Goal: Contribute content: Contribute content

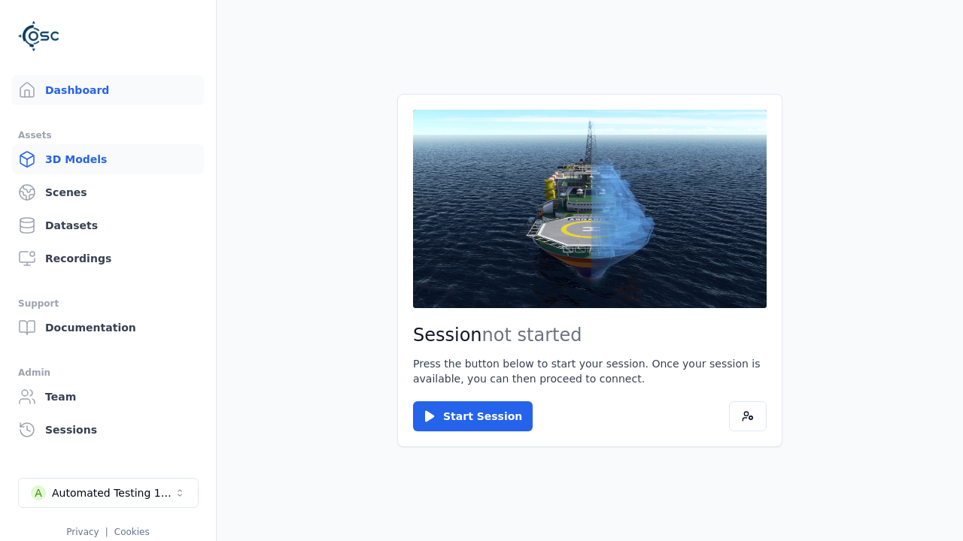
click at [108, 159] on link "3D Models" at bounding box center [108, 159] width 192 height 30
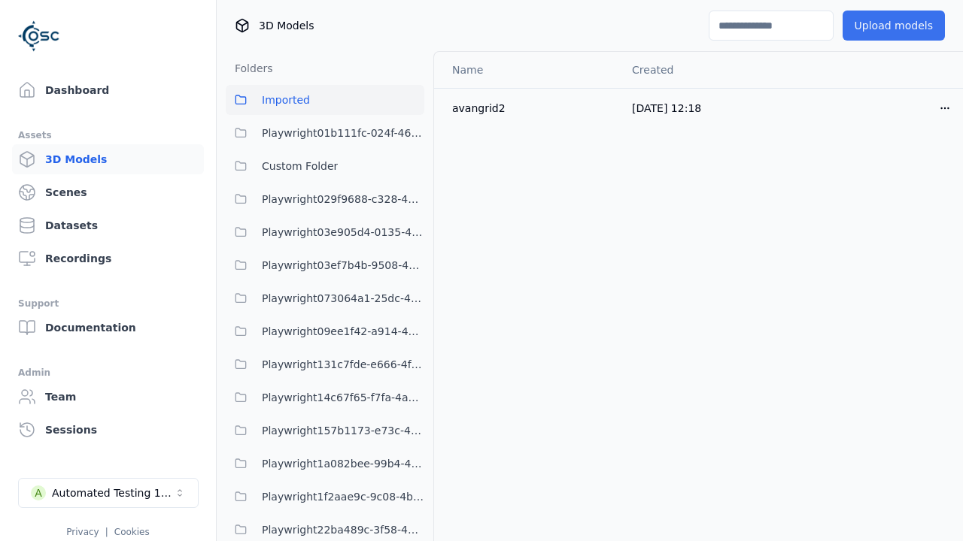
click at [893, 26] on button "Upload models" at bounding box center [893, 26] width 102 height 30
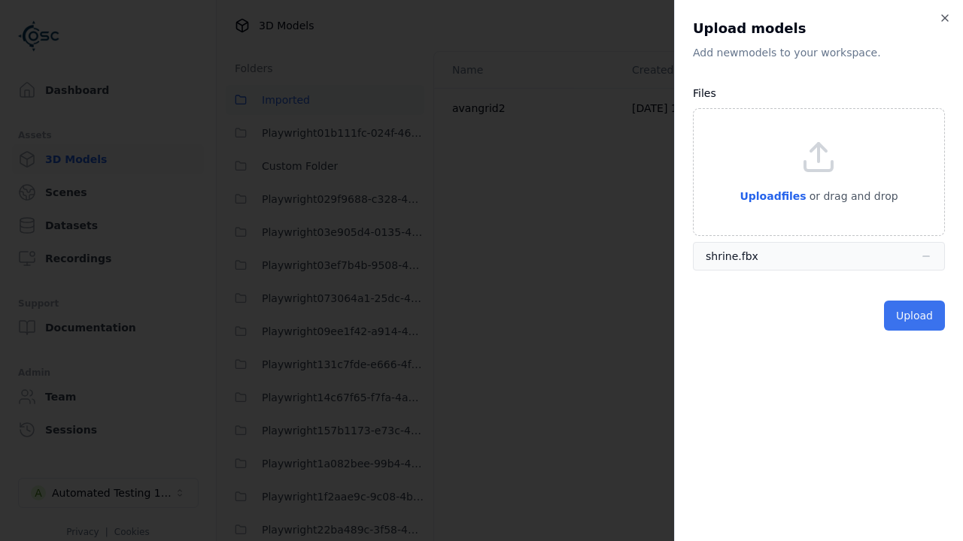
click at [914, 316] on button "Upload" at bounding box center [914, 316] width 61 height 30
